Goal: Information Seeking & Learning: Learn about a topic

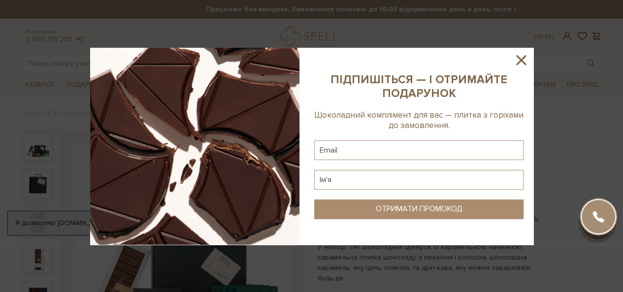
scroll to position [98, 0]
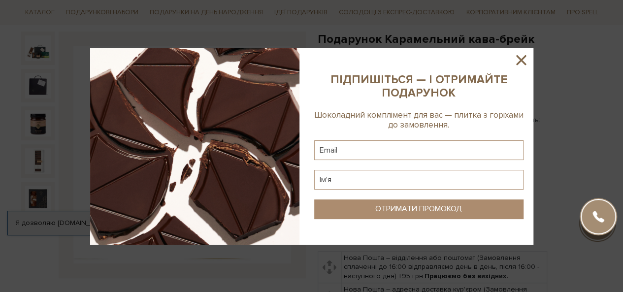
click at [511, 61] on sys-column-static at bounding box center [418, 146] width 229 height 197
click at [531, 61] on sys-column-static at bounding box center [418, 146] width 229 height 197
click at [527, 60] on icon at bounding box center [520, 60] width 17 height 17
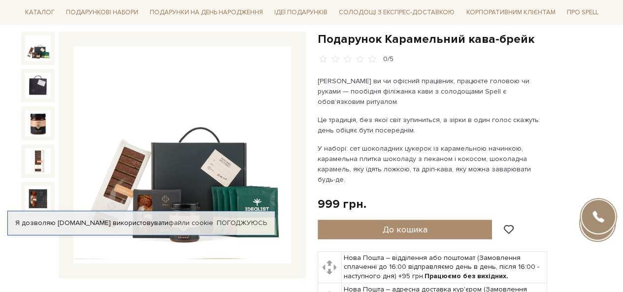
click at [342, 115] on p "Це традиція, без якої світ зупиниться, а зірки в один голос скажуть: день обіця…" at bounding box center [433, 125] width 231 height 21
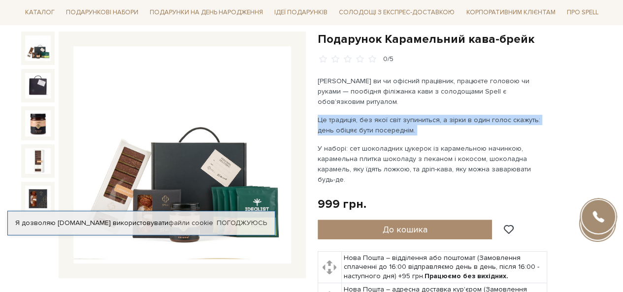
click at [342, 115] on p "Це традиція, без якої світ зупиниться, а зірки в один голос скажуть: день обіця…" at bounding box center [433, 125] width 231 height 21
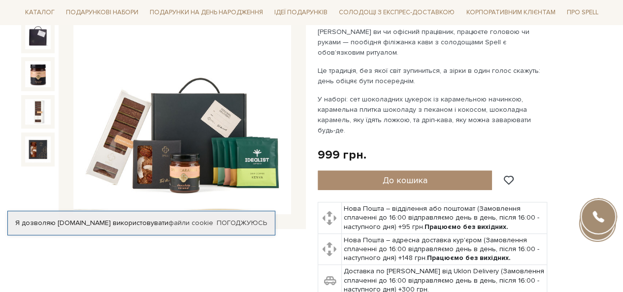
click at [348, 106] on p "У наборі: сет шоколадних цукерок із карамельною начинкою, карамельна плитка шок…" at bounding box center [433, 114] width 231 height 41
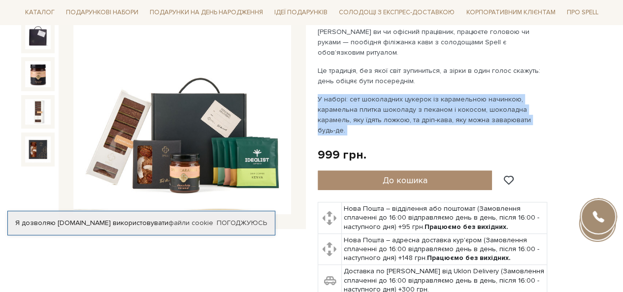
click at [348, 106] on p "У наборі: сет шоколадних цукерок із карамельною начинкою, карамельна плитка шок…" at bounding box center [433, 114] width 231 height 41
click at [349, 102] on p "У наборі: сет шоколадних цукерок із карамельною начинкою, карамельна плитка шок…" at bounding box center [433, 114] width 231 height 41
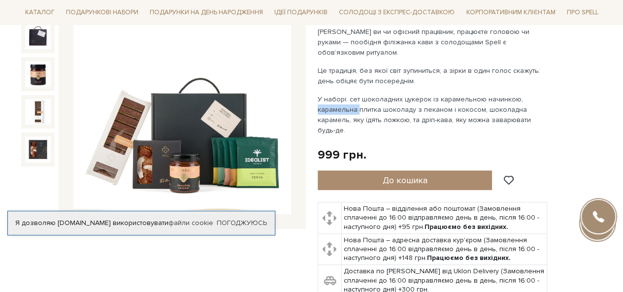
click at [349, 102] on p "У наборі: сет шоколадних цукерок із карамельною начинкою, карамельна плитка шок…" at bounding box center [433, 114] width 231 height 41
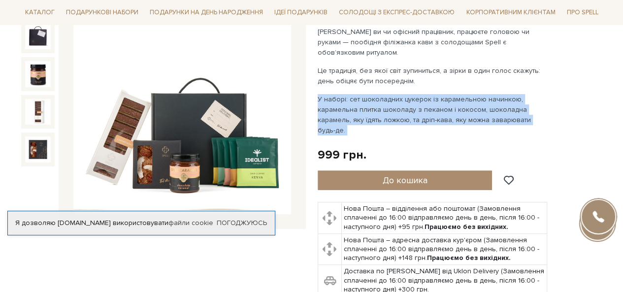
click at [349, 102] on p "У наборі: сет шоколадних цукерок із карамельною начинкою, карамельна плитка шок…" at bounding box center [433, 114] width 231 height 41
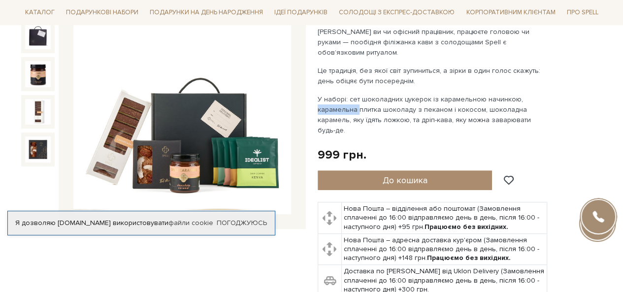
click at [349, 102] on p "У наборі: сет шоколадних цукерок із карамельною начинкою, карамельна плитка шок…" at bounding box center [433, 114] width 231 height 41
